Goal: Information Seeking & Learning: Learn about a topic

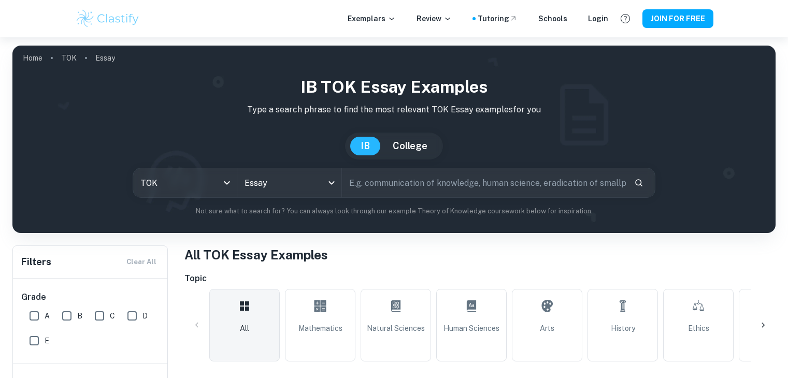
scroll to position [333, 0]
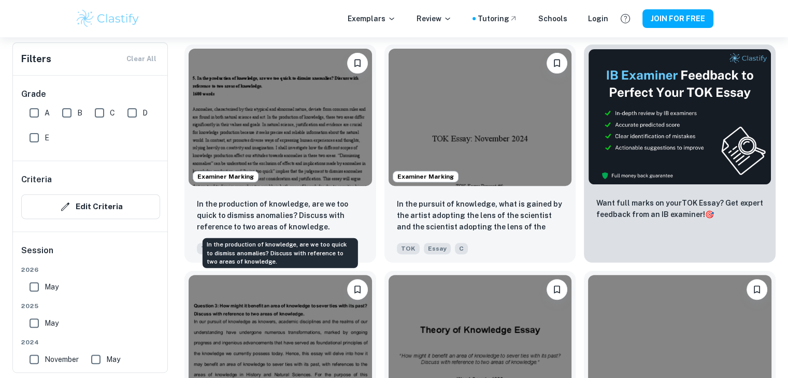
click at [297, 206] on p "In the production of knowledge, are we too quick to dismiss anomalies? Discuss …" at bounding box center [280, 215] width 167 height 34
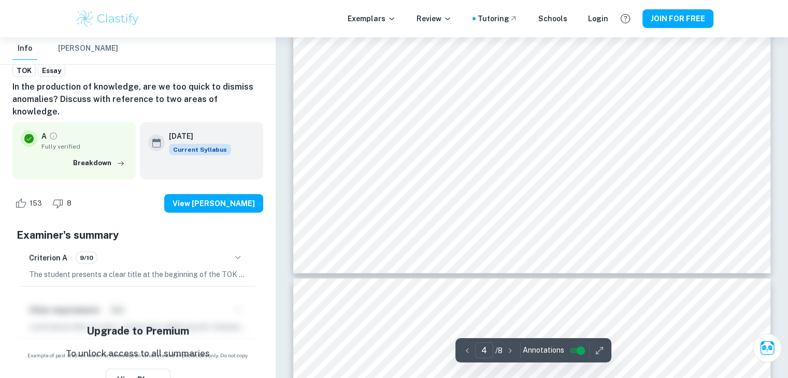
scroll to position [2372, 0]
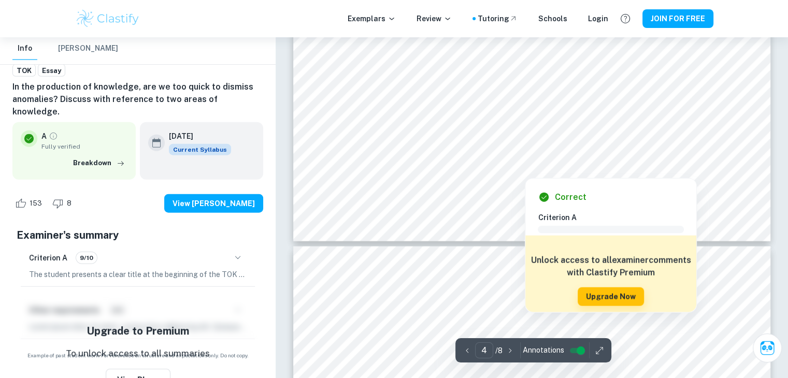
type input "5"
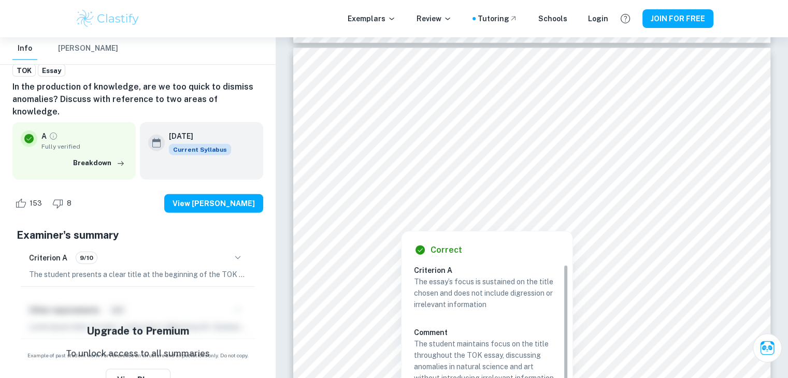
scroll to position [2643, 0]
